Goal: Task Accomplishment & Management: Use online tool/utility

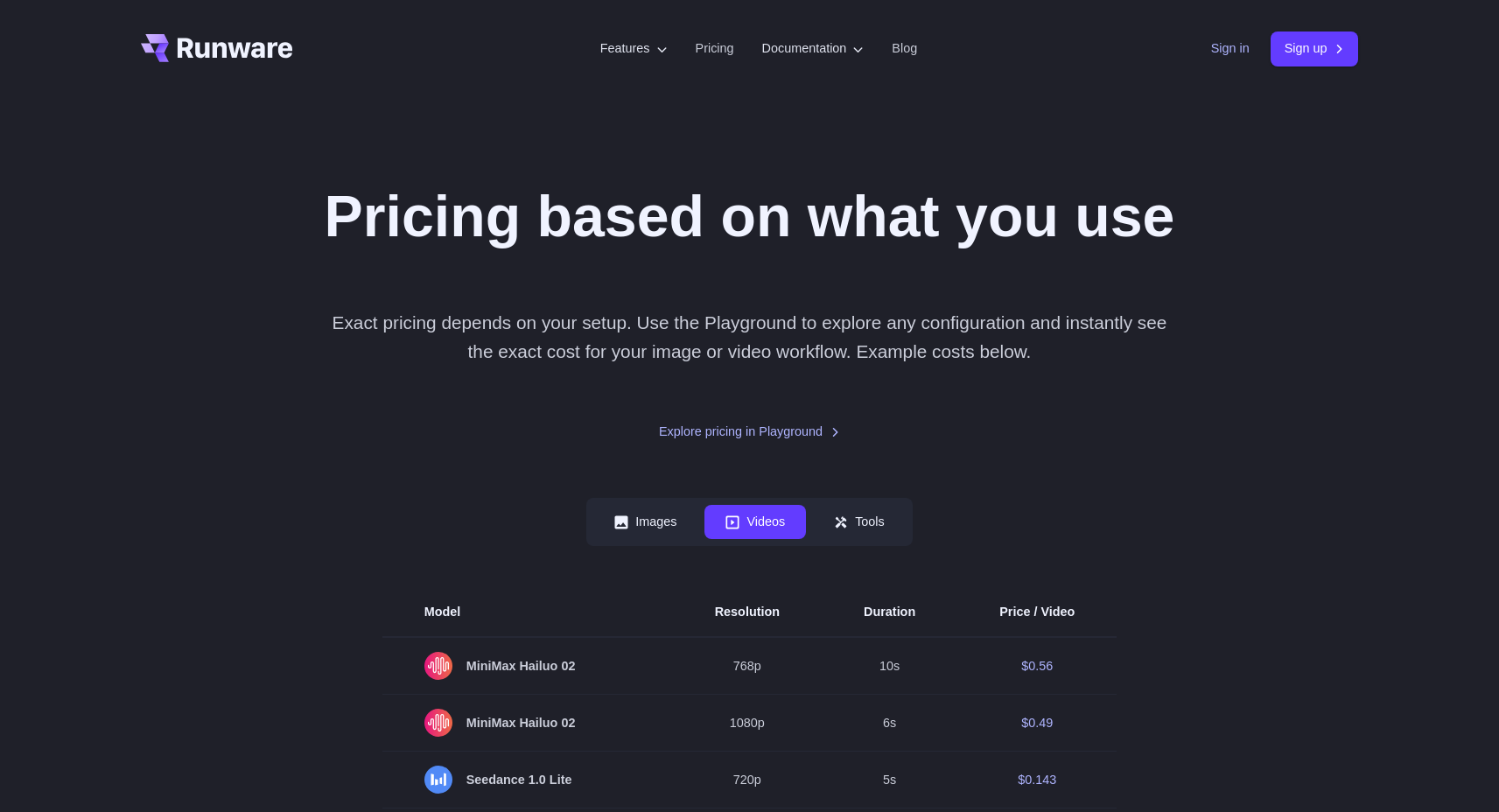
click at [1219, 54] on link "Sign in" at bounding box center [1230, 49] width 39 height 20
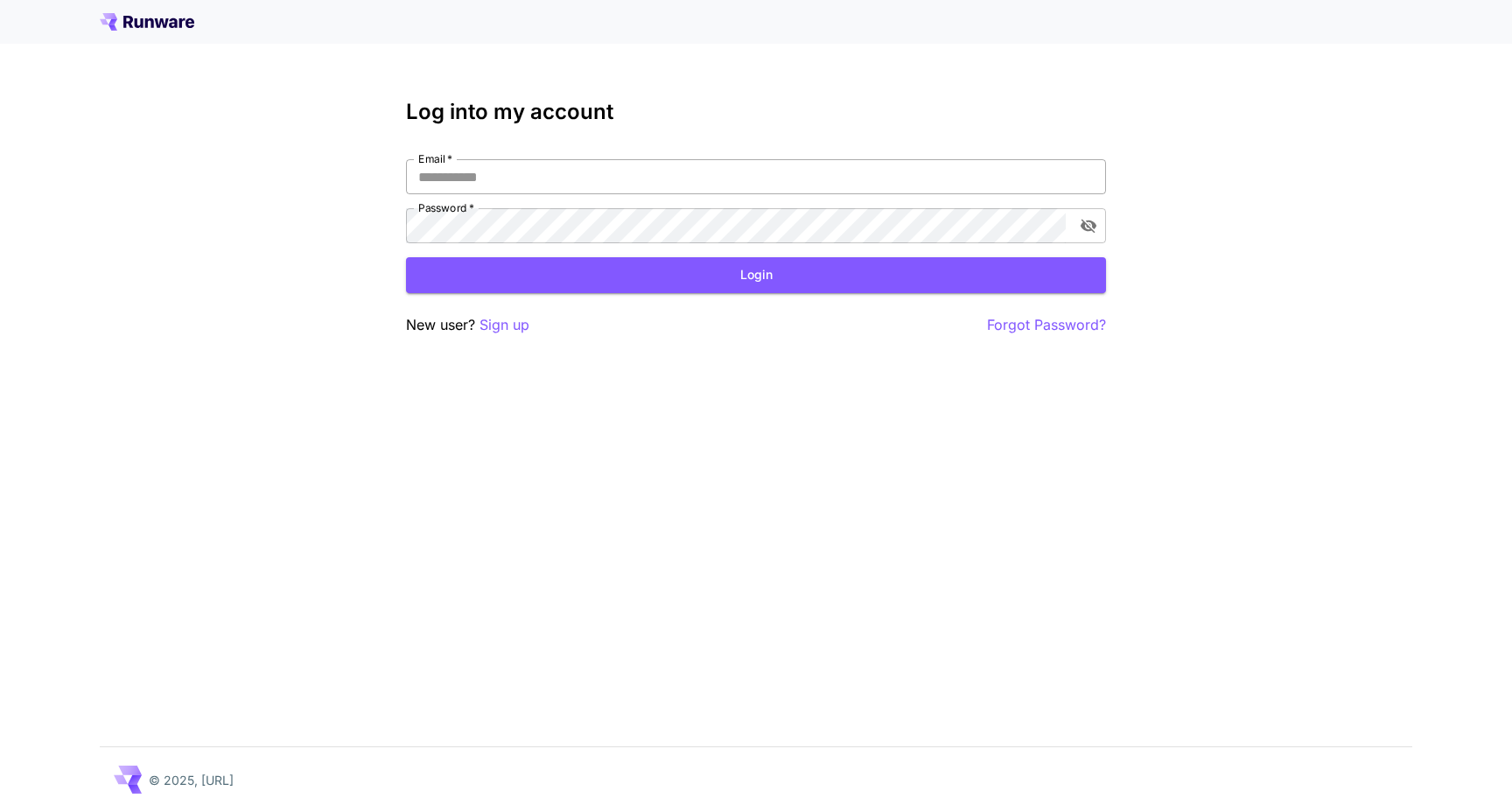
click at [520, 170] on input "Email   *" at bounding box center [756, 176] width 700 height 35
type input "**********"
click at [553, 265] on button "Login" at bounding box center [756, 275] width 700 height 36
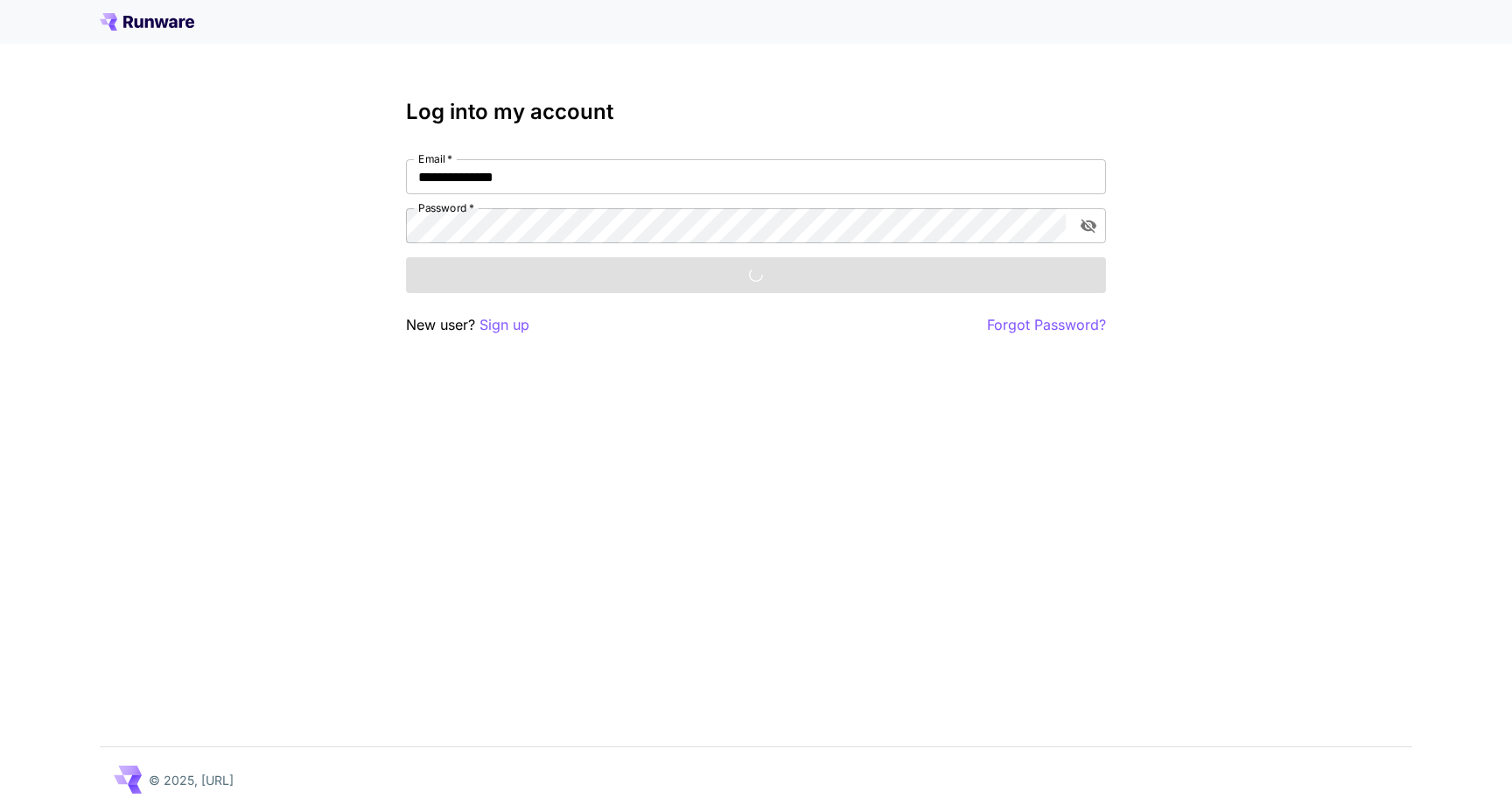
click at [1443, 384] on div "**********" at bounding box center [756, 406] width 1512 height 812
click at [1335, 372] on div "**********" at bounding box center [756, 406] width 1512 height 812
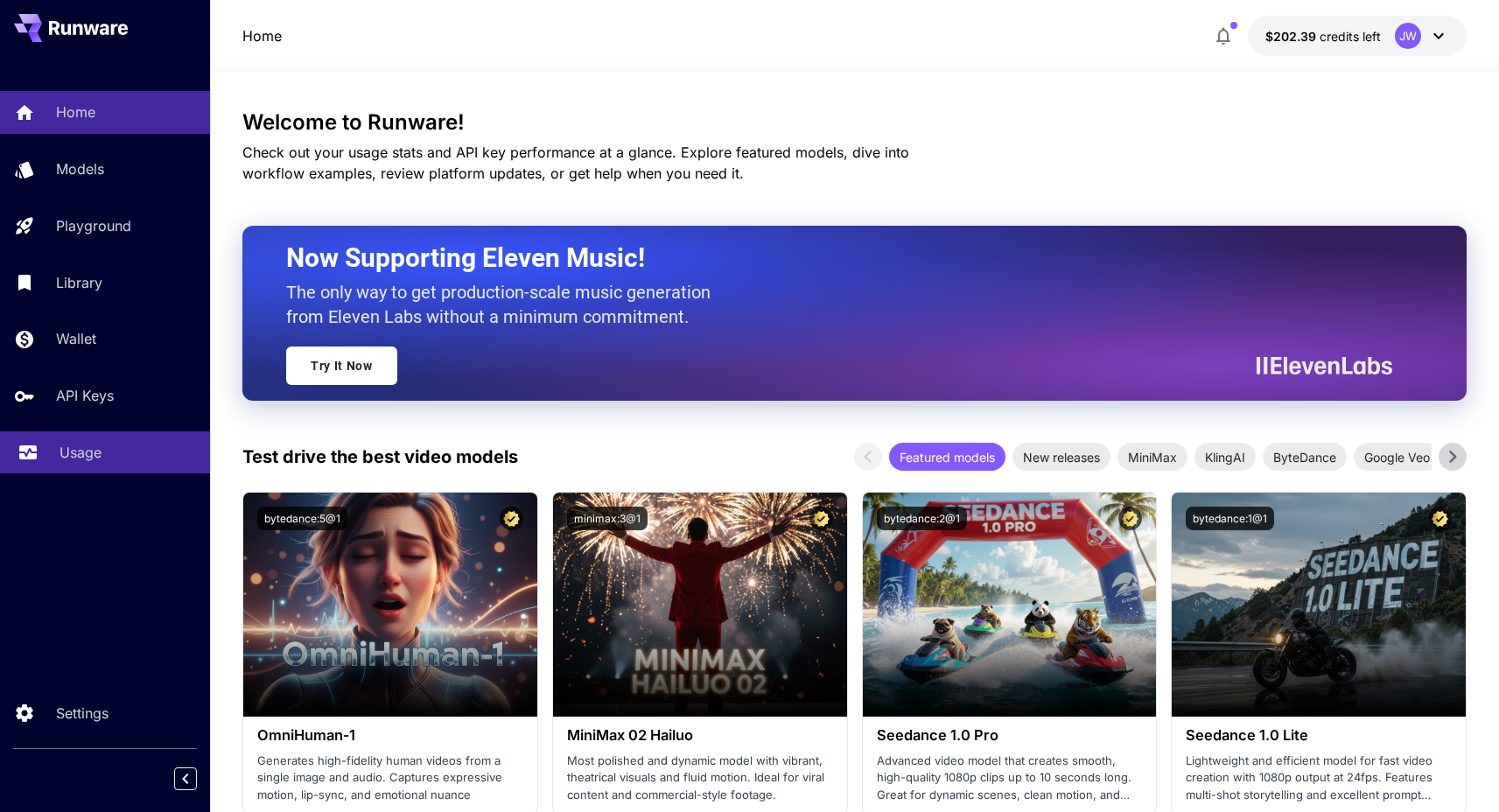
click at [93, 463] on p "Usage" at bounding box center [81, 452] width 42 height 21
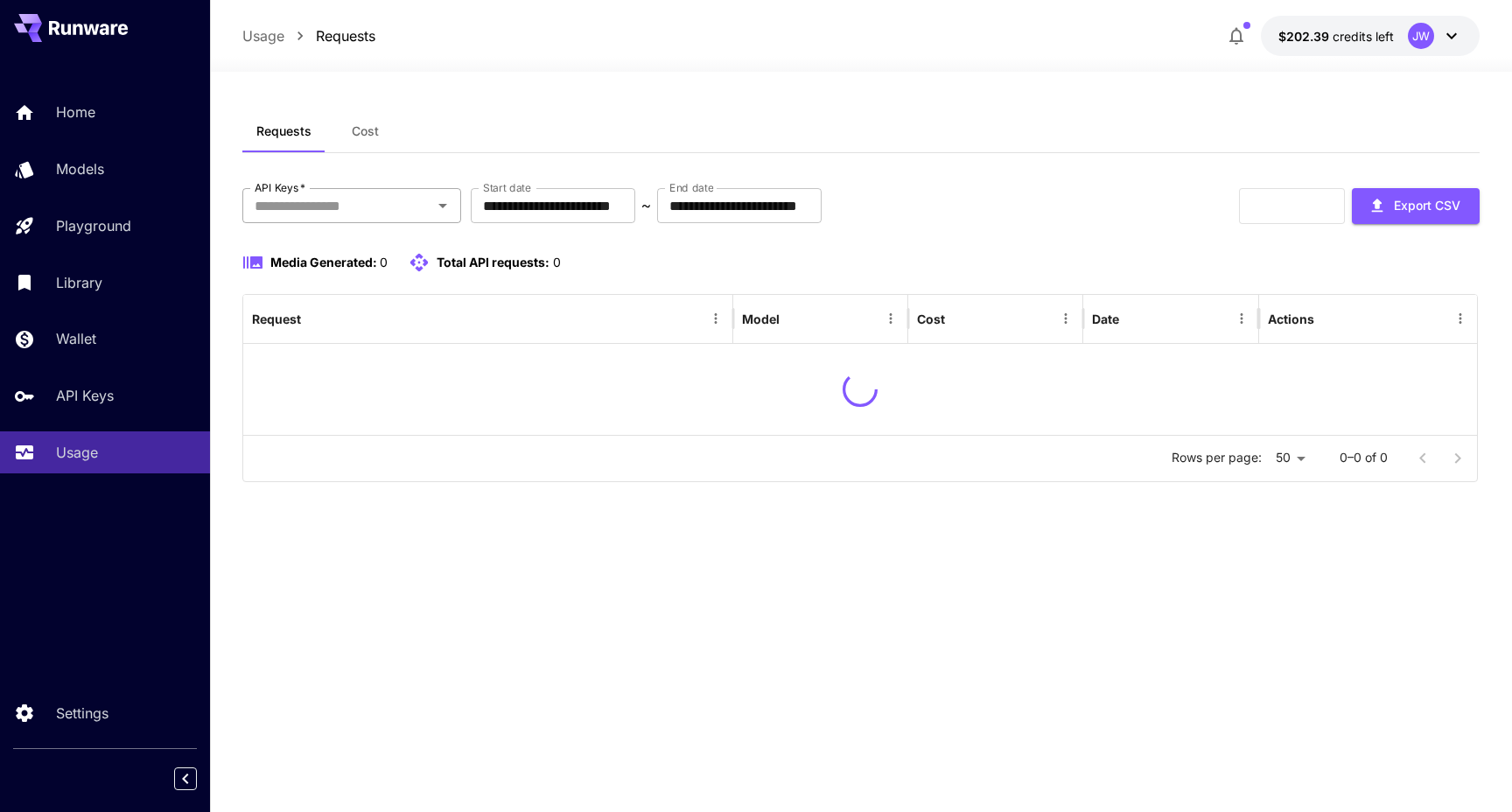
click at [311, 201] on input "API Keys   *" at bounding box center [337, 205] width 179 height 25
click at [350, 246] on li "Playground Key" at bounding box center [351, 252] width 219 height 44
click at [511, 141] on div "Requests Cost" at bounding box center [860, 131] width 1237 height 43
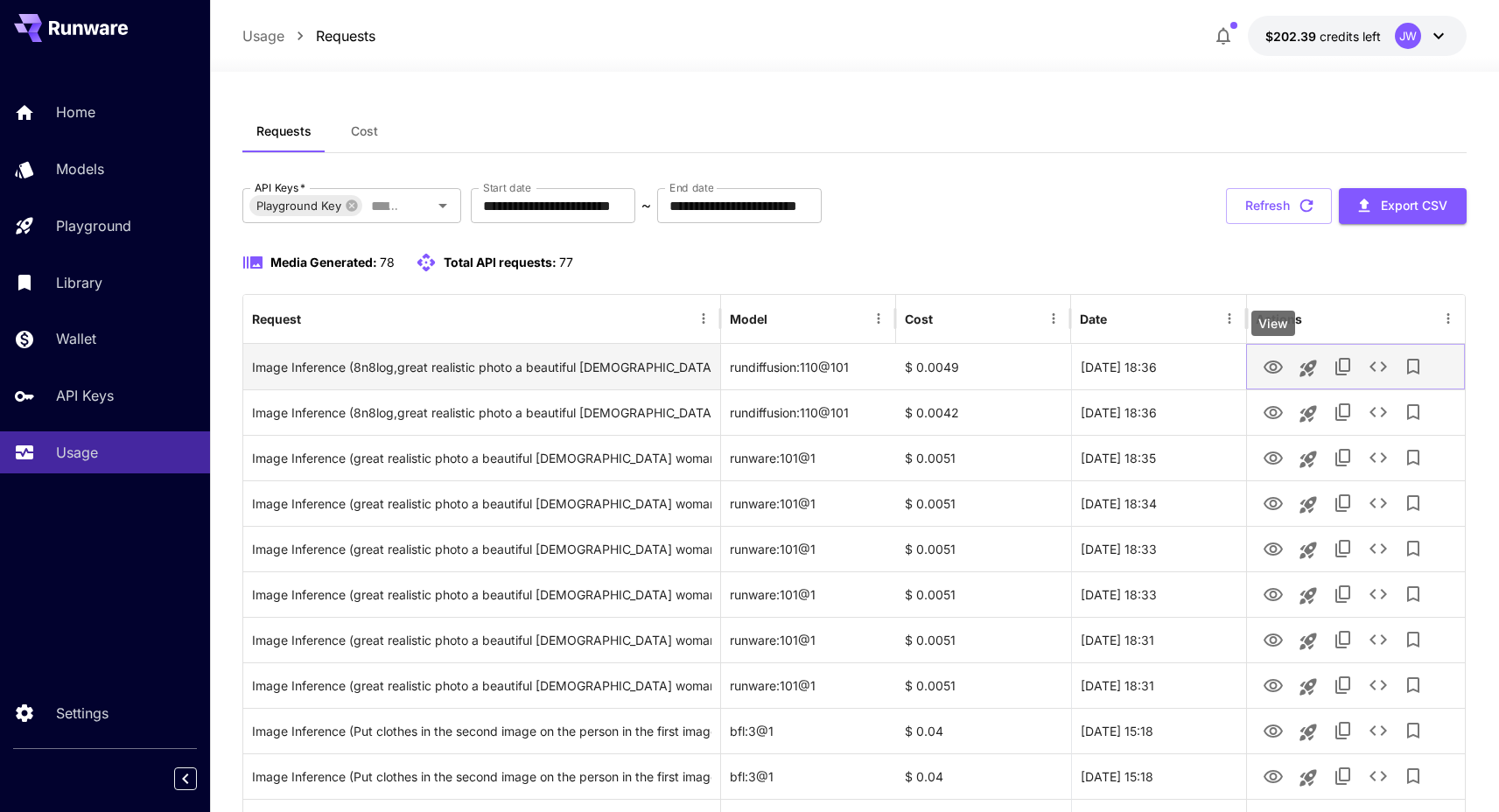
click at [1265, 364] on icon "View" at bounding box center [1272, 366] width 19 height 13
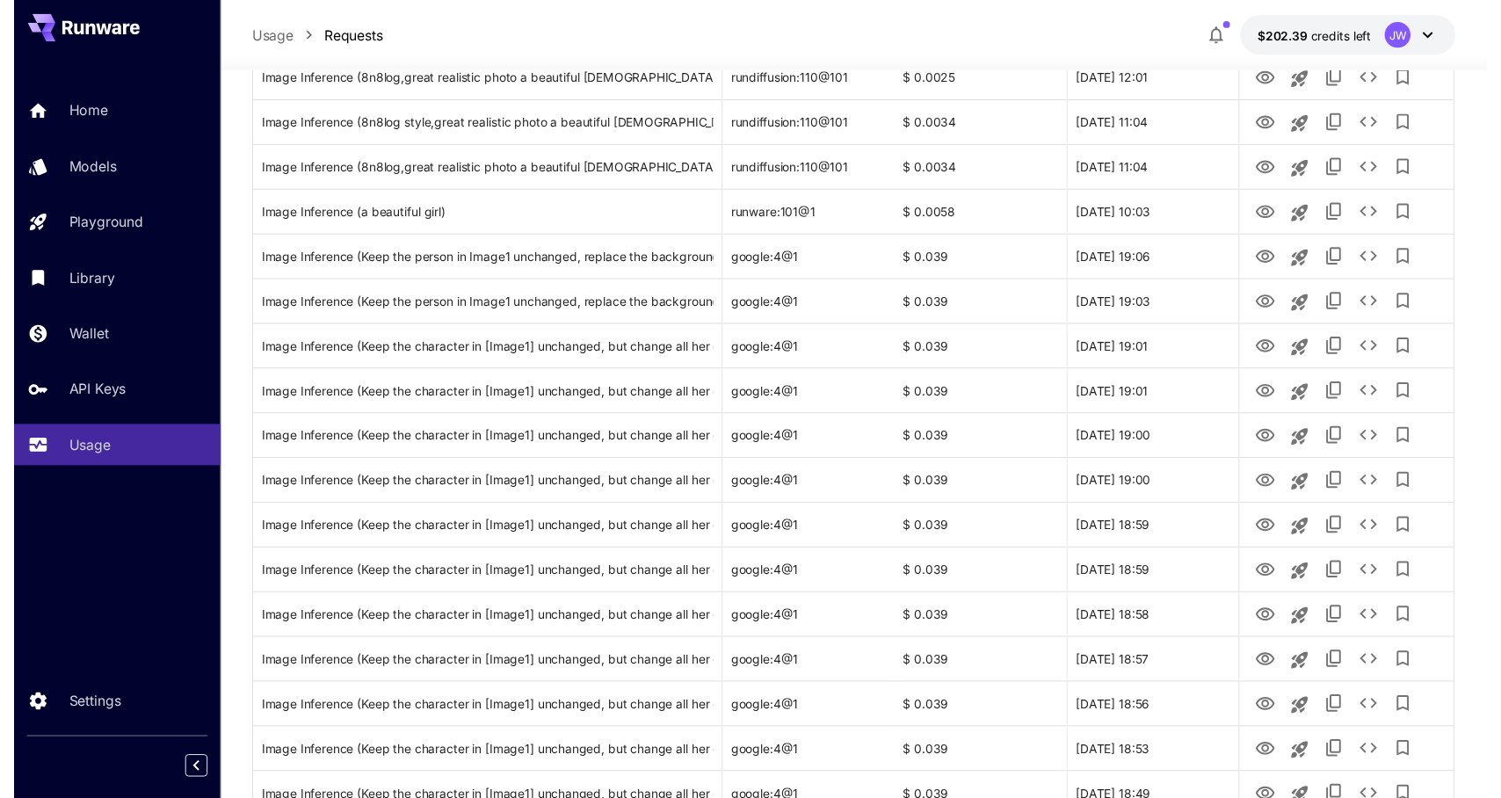
scroll to position [1567, 0]
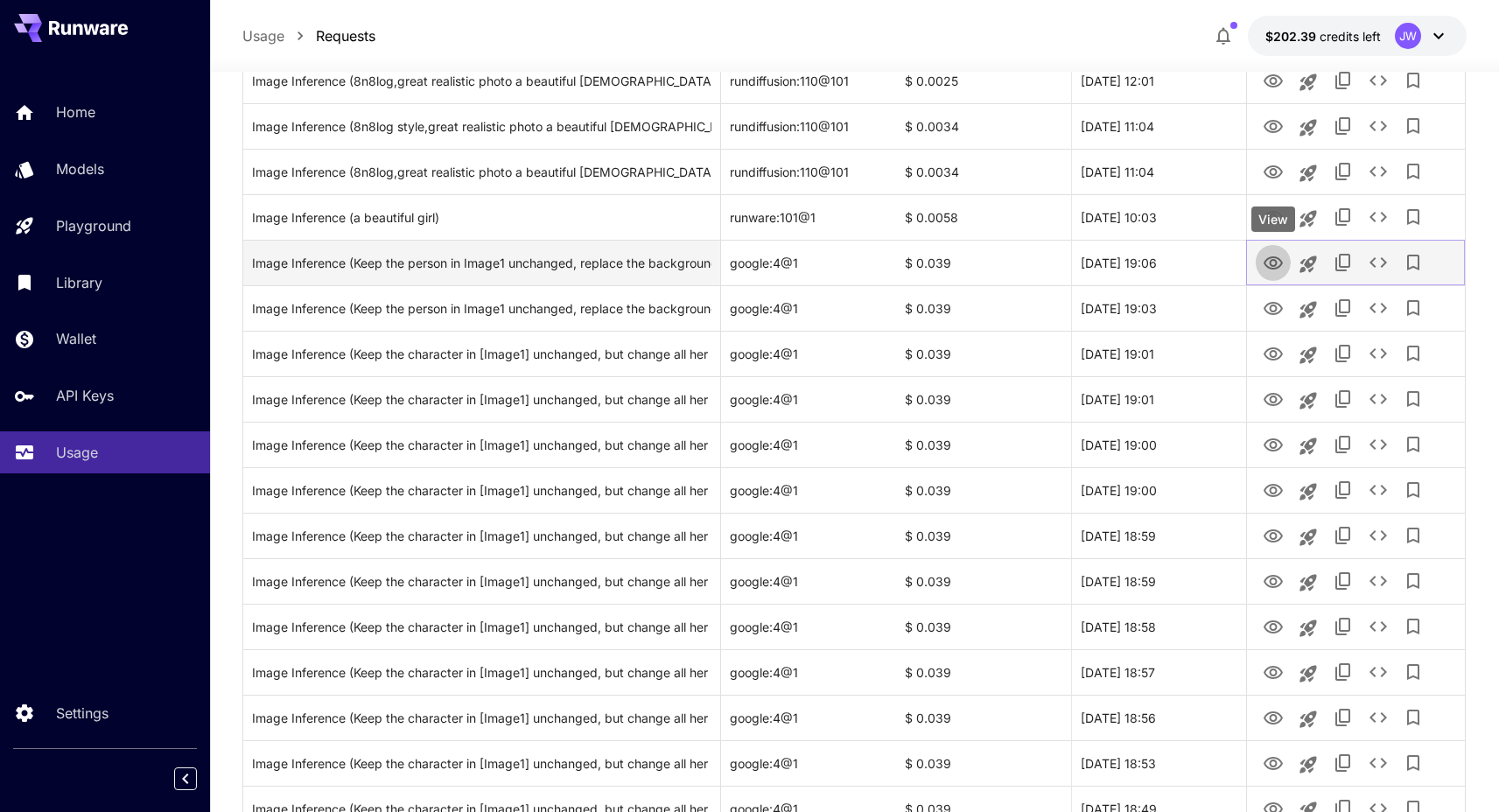
click at [1271, 266] on icon "View" at bounding box center [1272, 263] width 19 height 13
click at [1374, 268] on icon "See details" at bounding box center [1378, 262] width 21 height 21
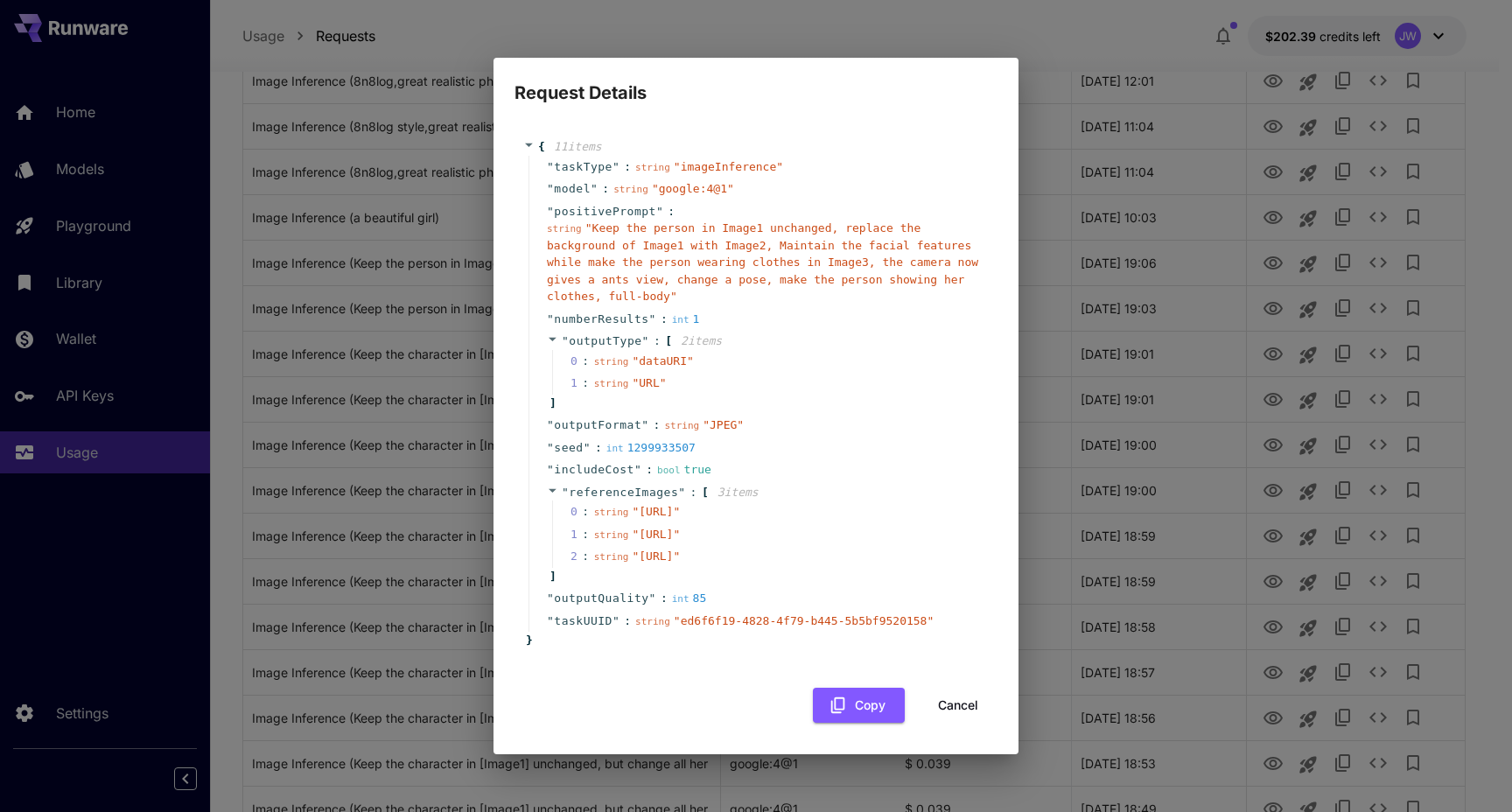
drag, startPoint x: 616, startPoint y: 496, endPoint x: 720, endPoint y: 518, distance: 106.3
click at [680, 517] on span "" [URL] "" at bounding box center [656, 510] width 48 height 13
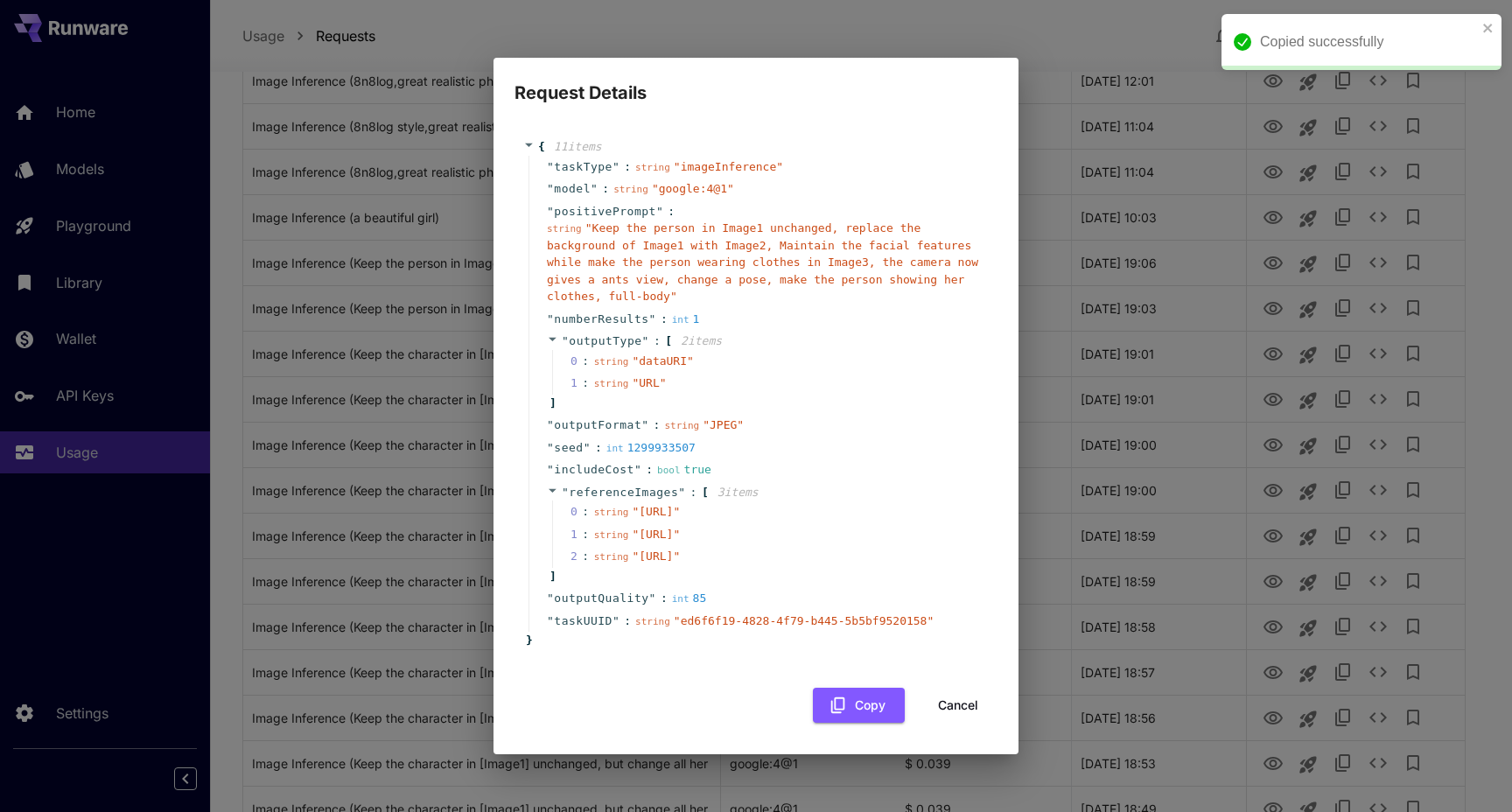
copy span "[URL]"
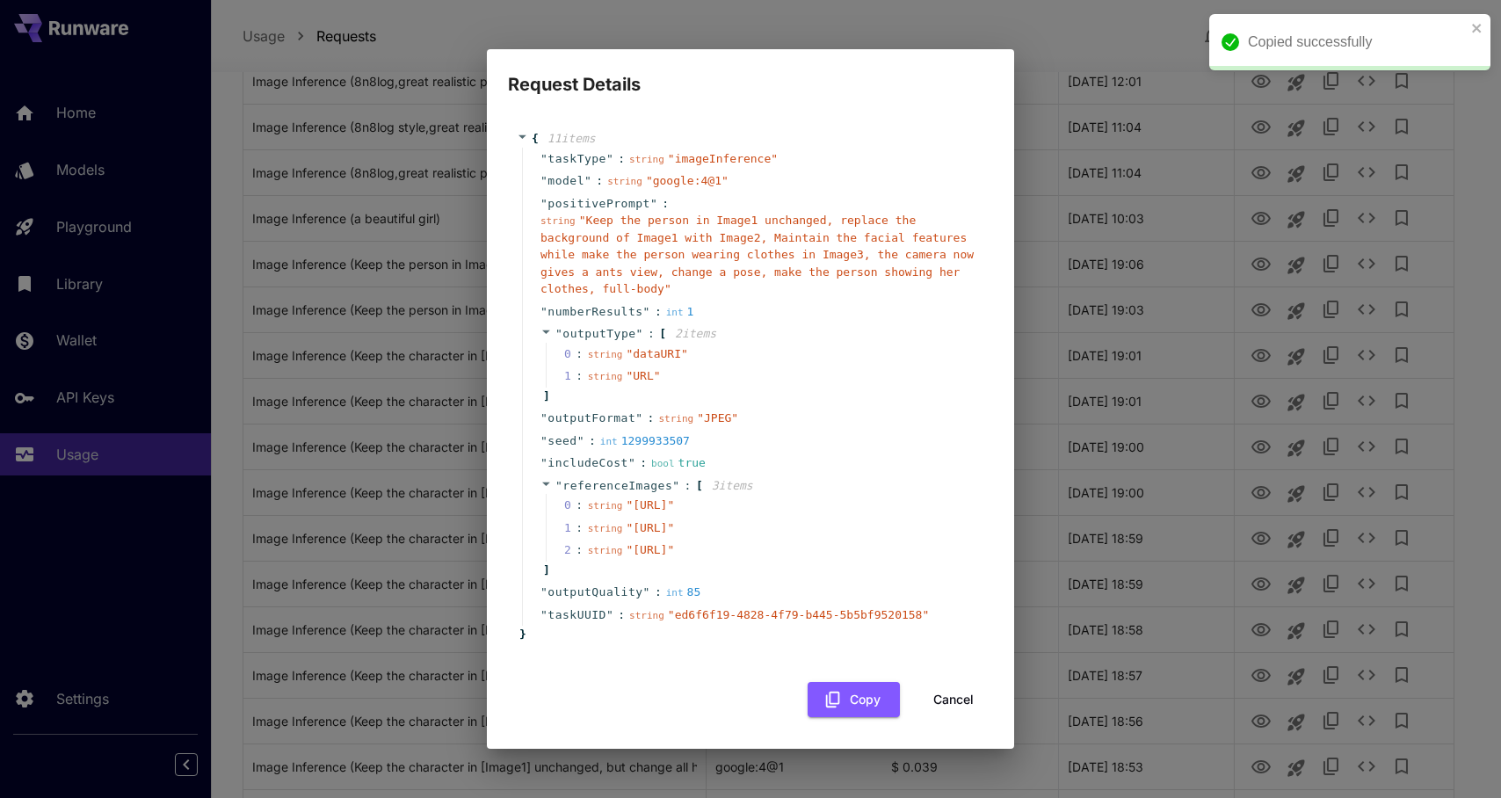
drag, startPoint x: 611, startPoint y: 556, endPoint x: 706, endPoint y: 577, distance: 97.1
click at [674, 534] on span "" [URL] "" at bounding box center [650, 527] width 48 height 13
copy span "[URL]"
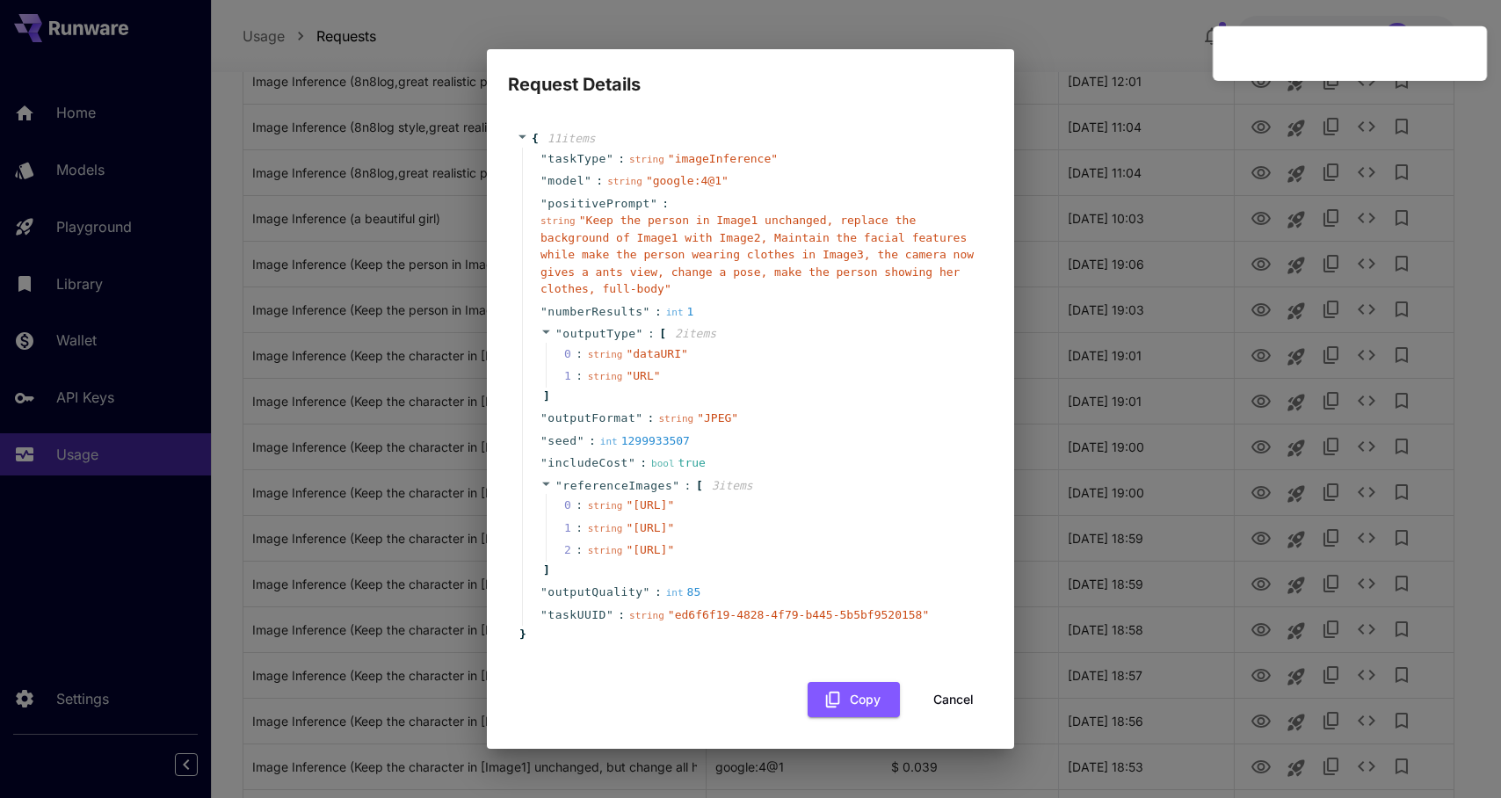
drag, startPoint x: 610, startPoint y: 615, endPoint x: 717, endPoint y: 634, distance: 108.8
click at [674, 556] on span "" [URL] "" at bounding box center [650, 549] width 48 height 13
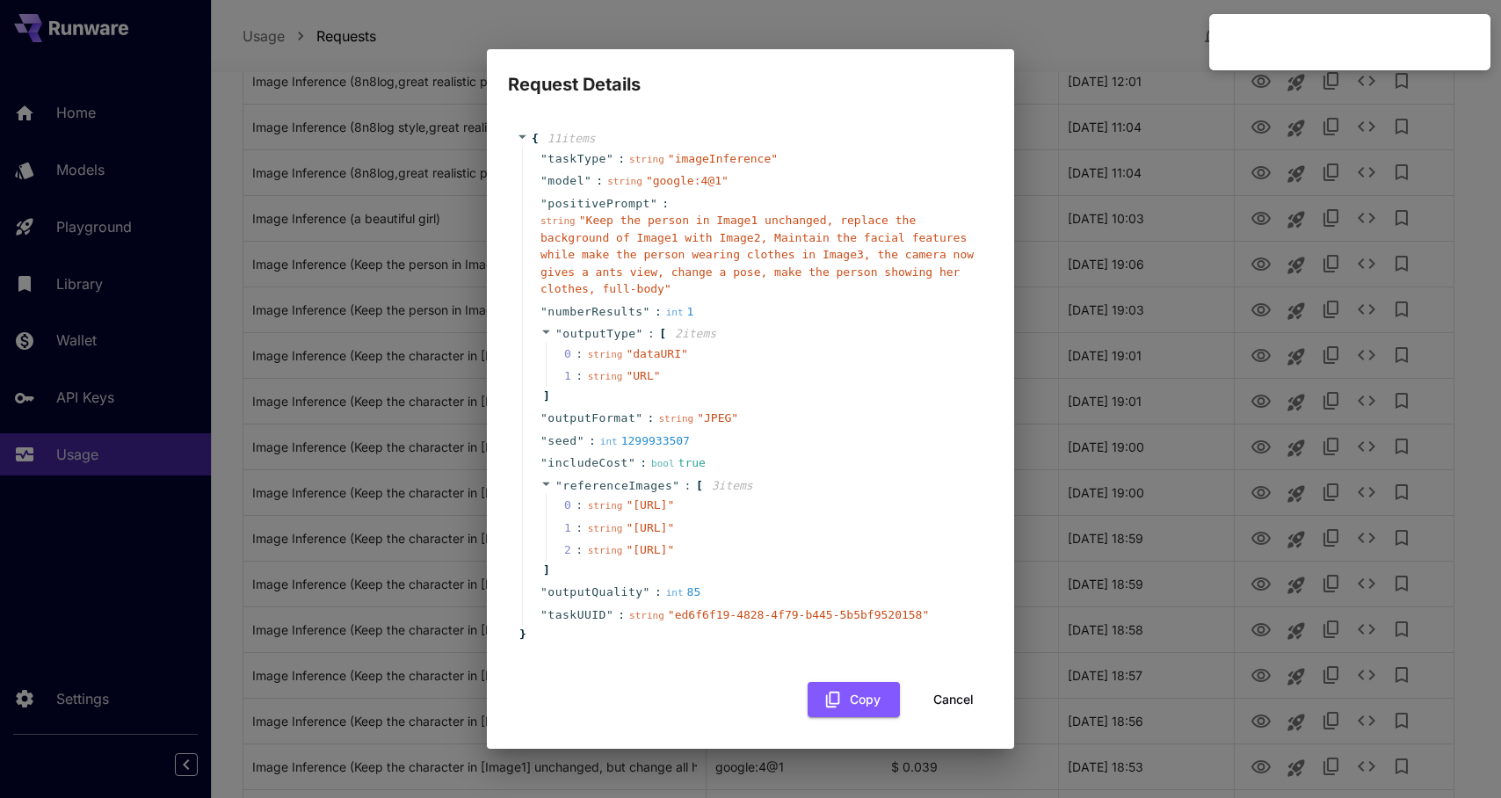
copy span "[URL]"
